Goal: Task Accomplishment & Management: Complete application form

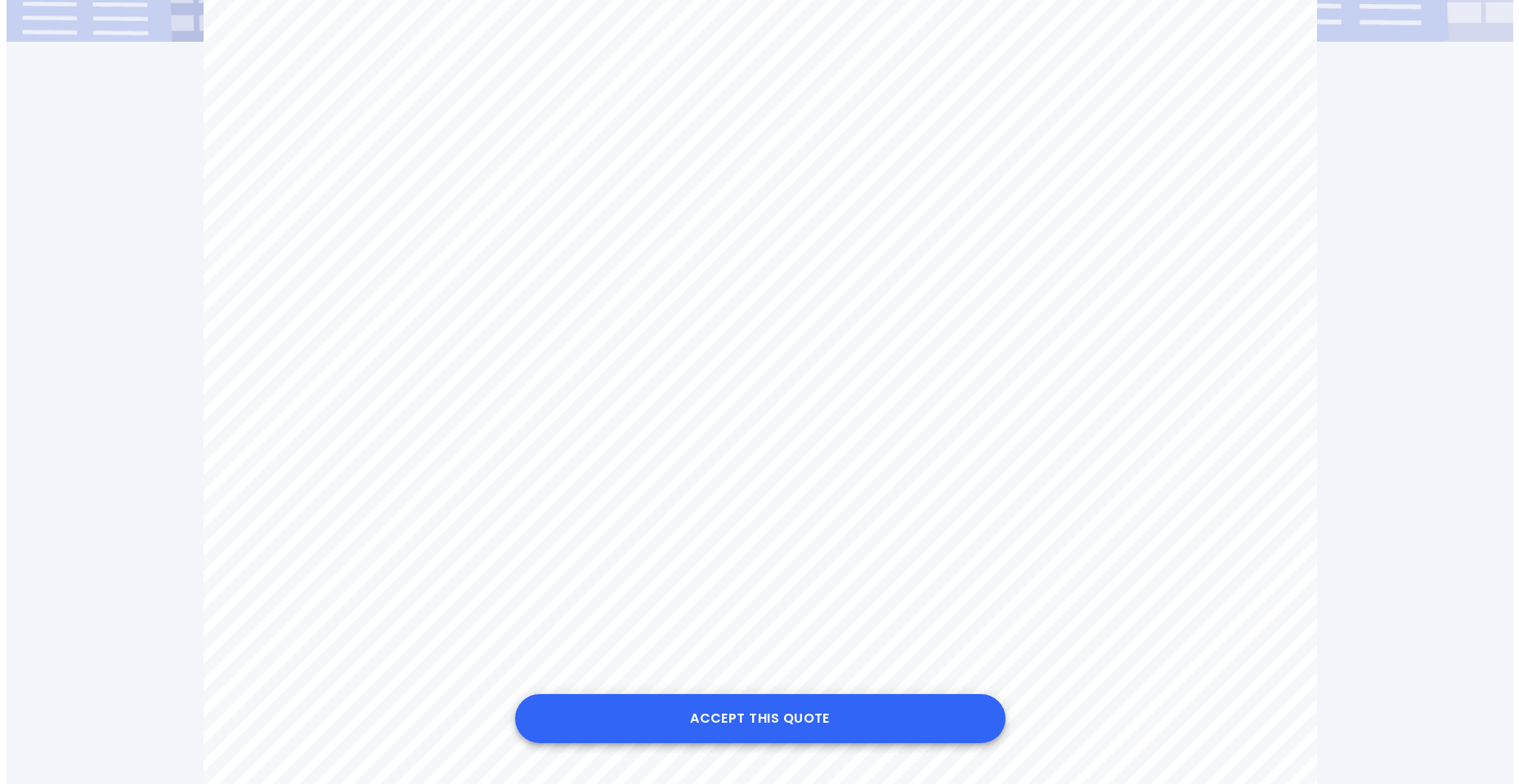
scroll to position [654, 0]
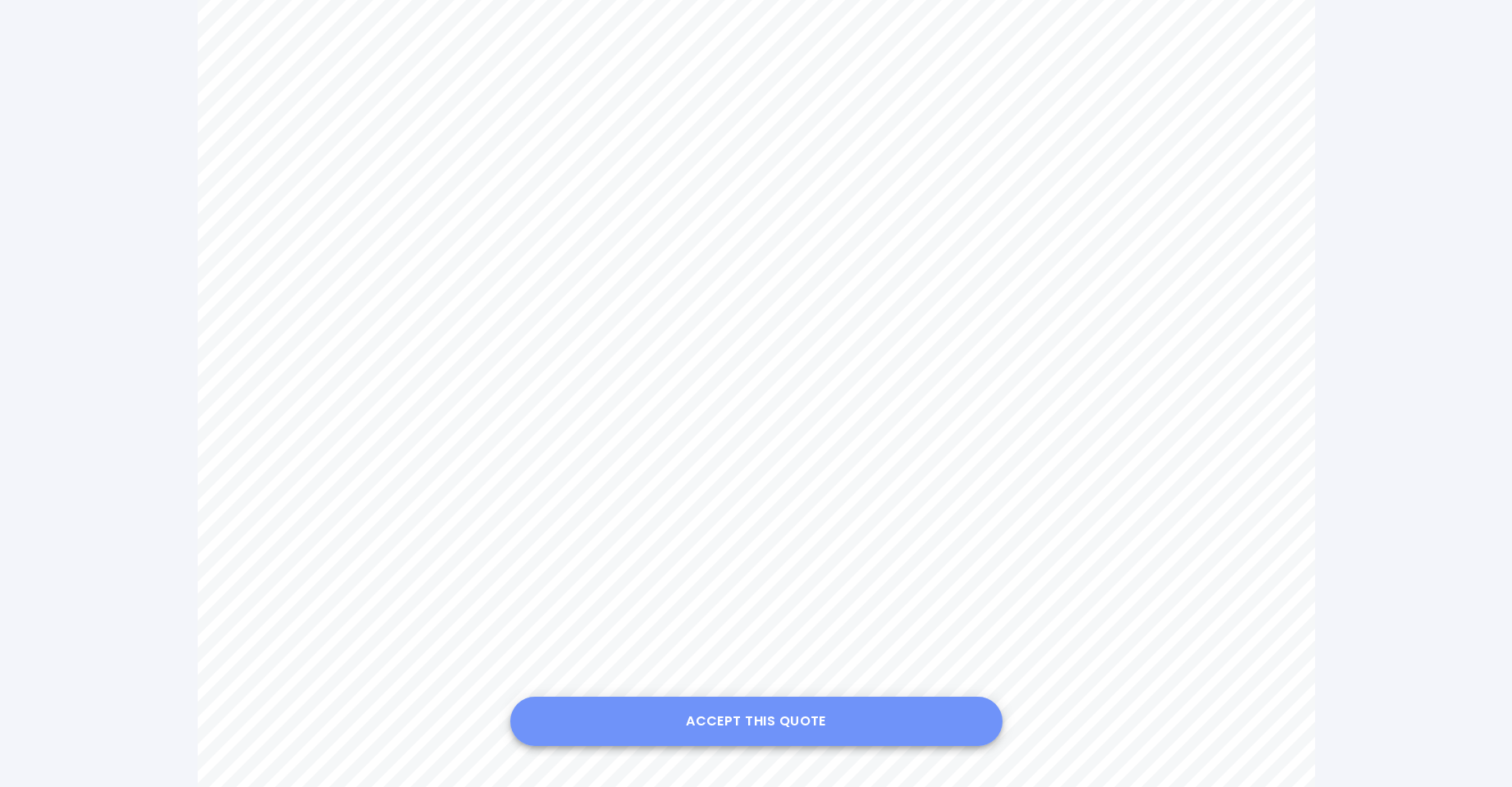
click at [715, 711] on button "Accept this Quote" at bounding box center [756, 721] width 492 height 49
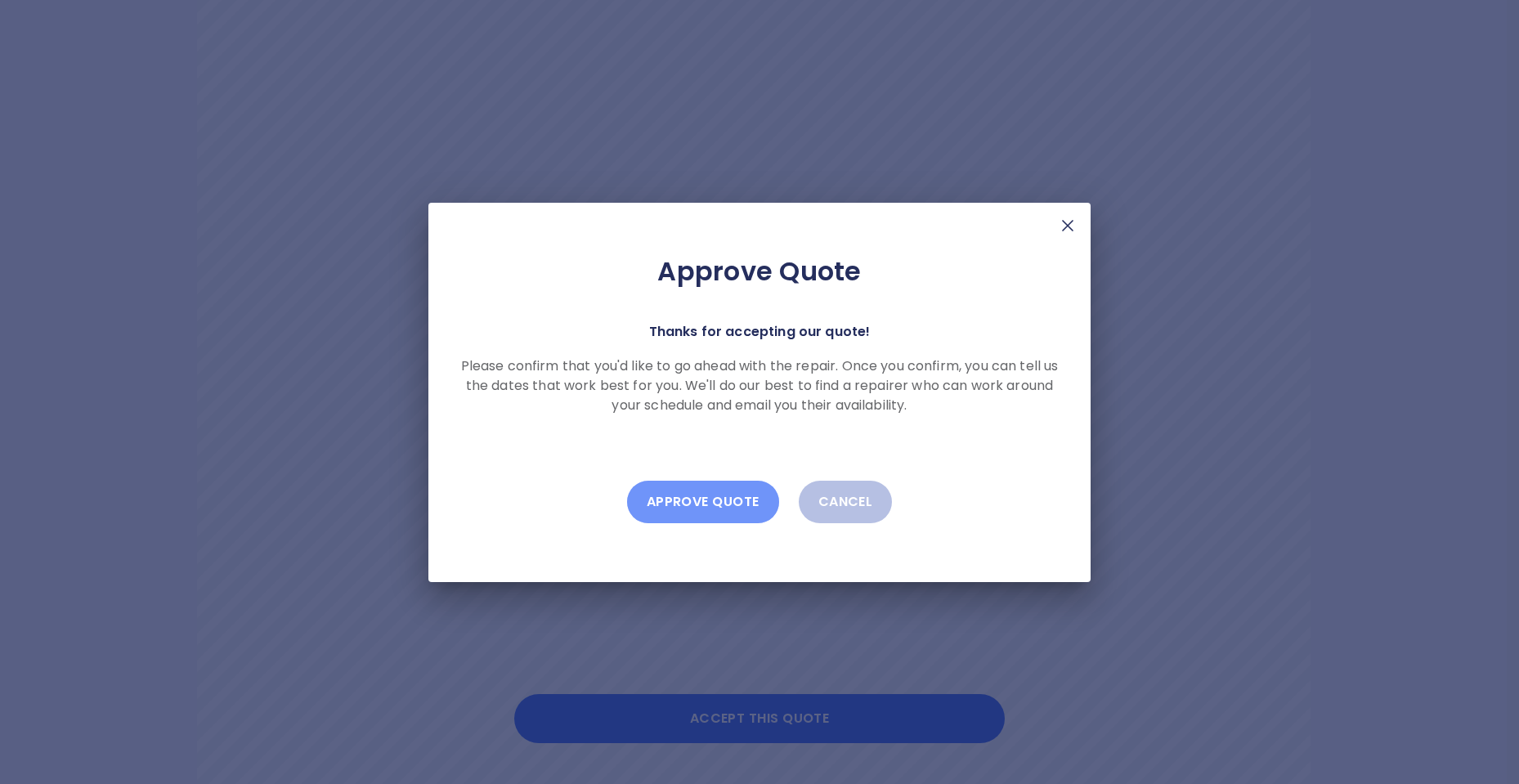
click at [724, 504] on button "Approve Quote" at bounding box center [703, 501] width 152 height 43
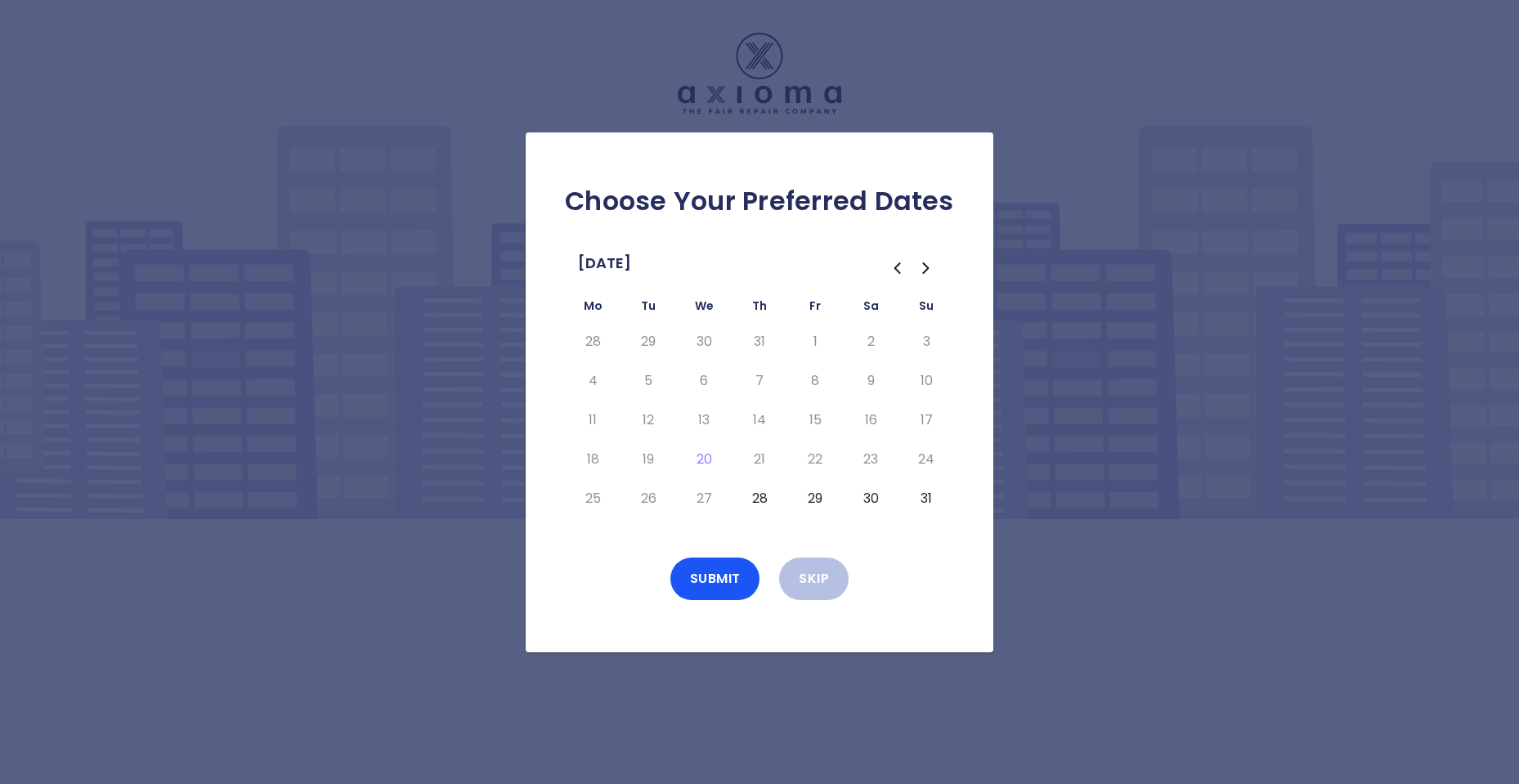
click at [763, 498] on button "28" at bounding box center [760, 499] width 30 height 26
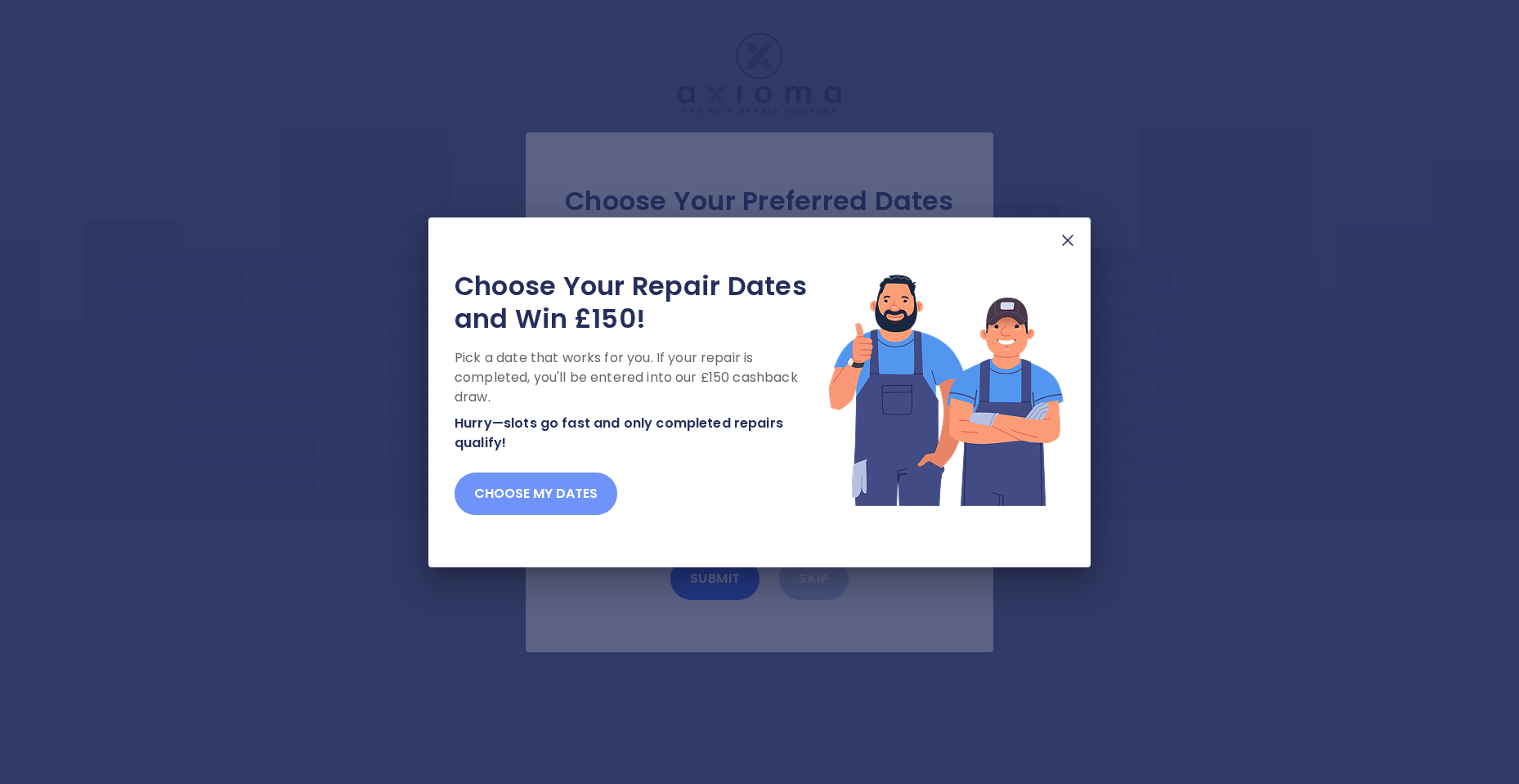
click at [518, 498] on button "Choose my dates" at bounding box center [536, 494] width 162 height 43
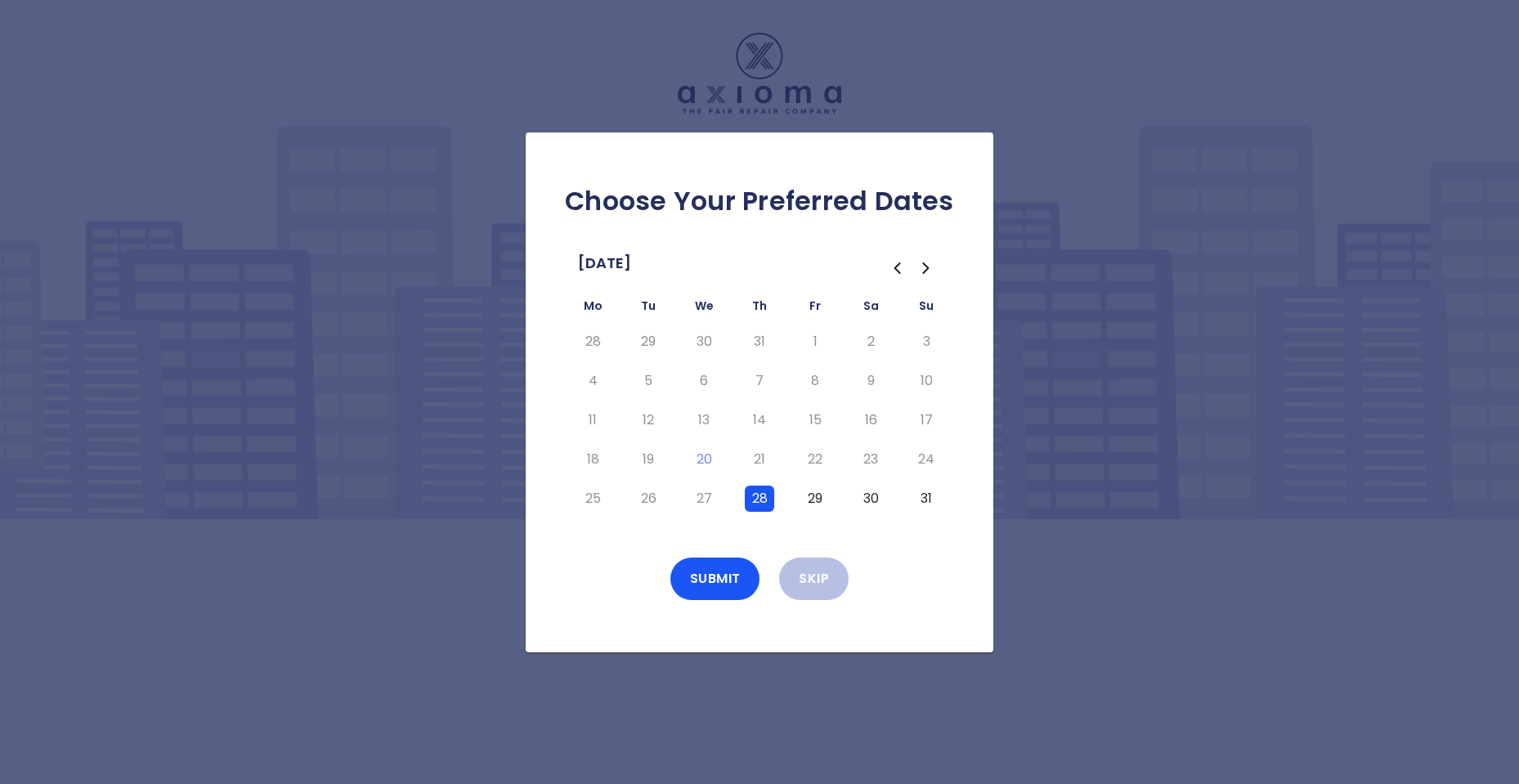
click at [763, 497] on button "28" at bounding box center [760, 499] width 30 height 26
click at [735, 578] on button "Submit" at bounding box center [715, 578] width 90 height 43
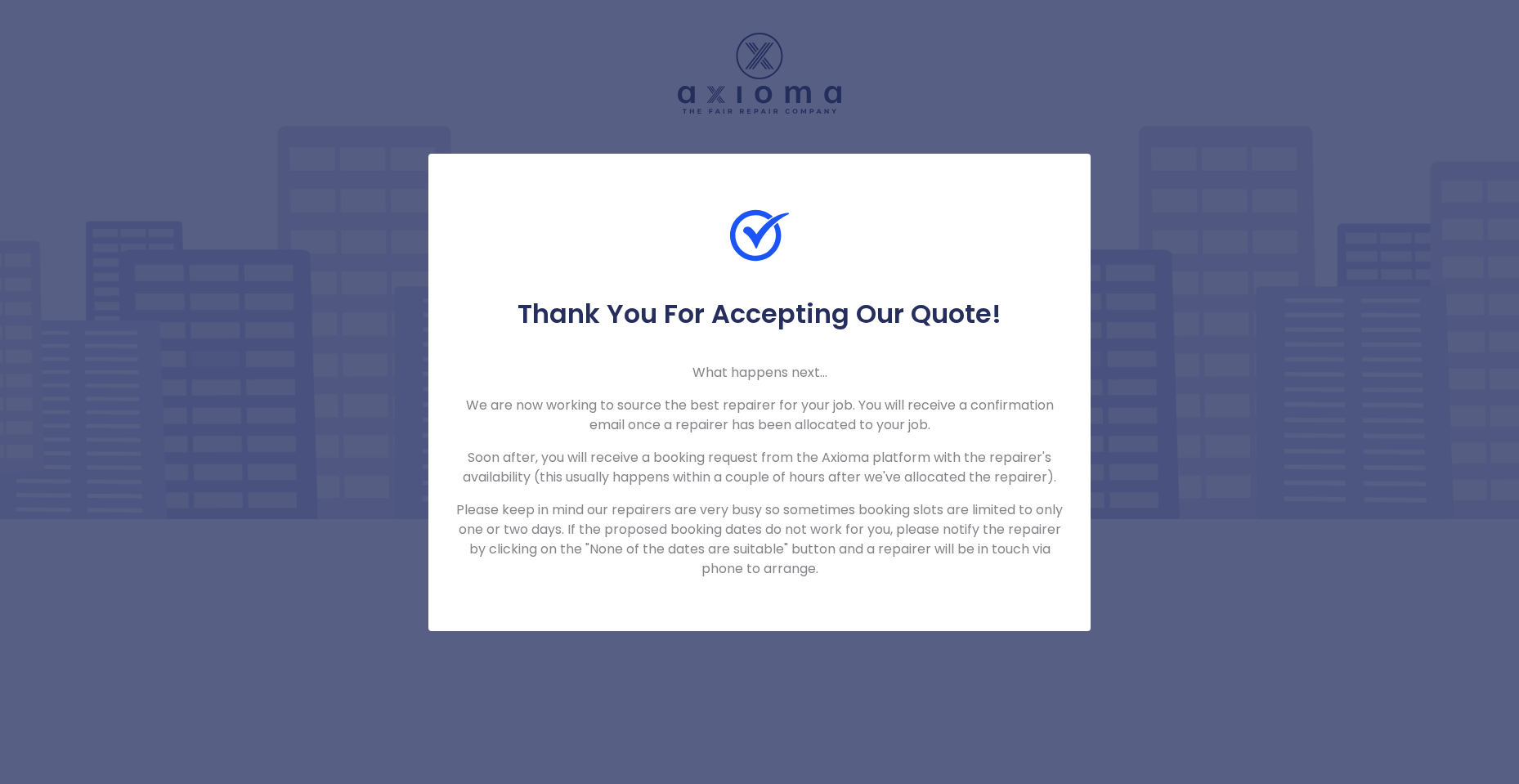
click at [711, 661] on div "Thank You For Accepting Our Quote! What happens next... We are now working to s…" at bounding box center [759, 392] width 1519 height 784
click at [1127, 288] on div "Thank You For Accepting Our Quote! What happens next... We are now working to s…" at bounding box center [759, 392] width 1519 height 784
